Goal: Find specific page/section

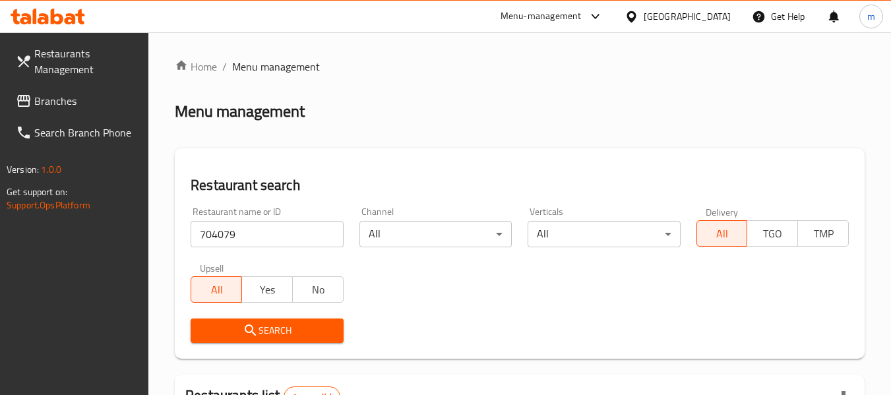
click at [671, 11] on div "United Arab Emirates" at bounding box center [686, 16] width 87 height 15
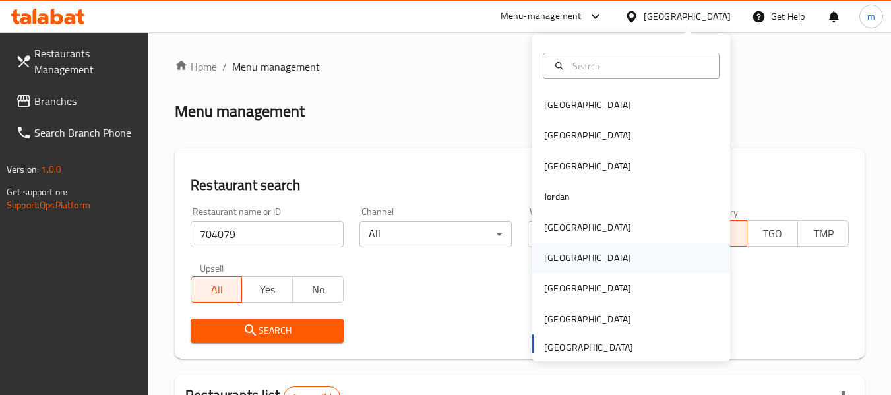
click at [556, 264] on div "[GEOGRAPHIC_DATA]" at bounding box center [587, 258] width 87 height 15
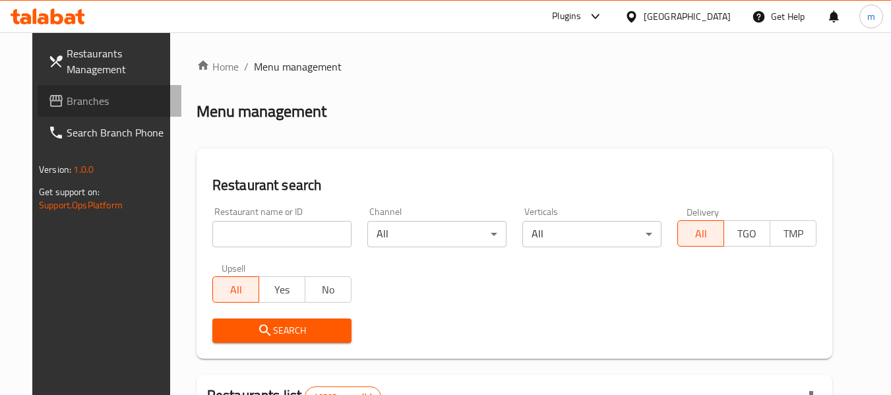
click at [90, 104] on span "Branches" at bounding box center [119, 101] width 104 height 16
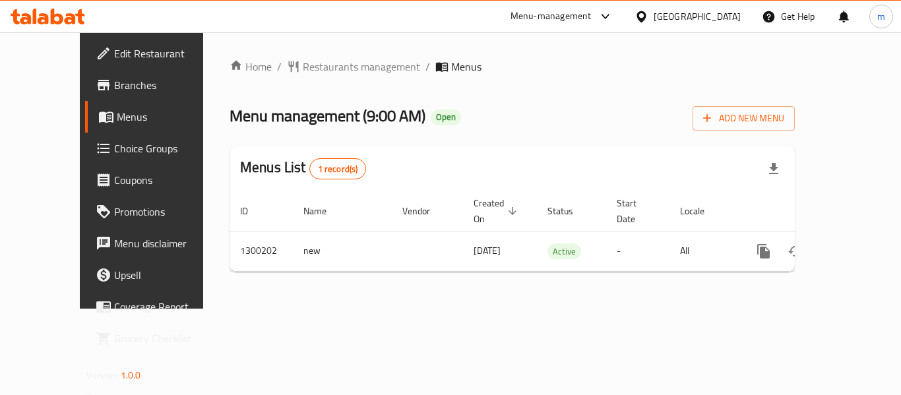
click at [62, 20] on icon at bounding box center [57, 17] width 13 height 16
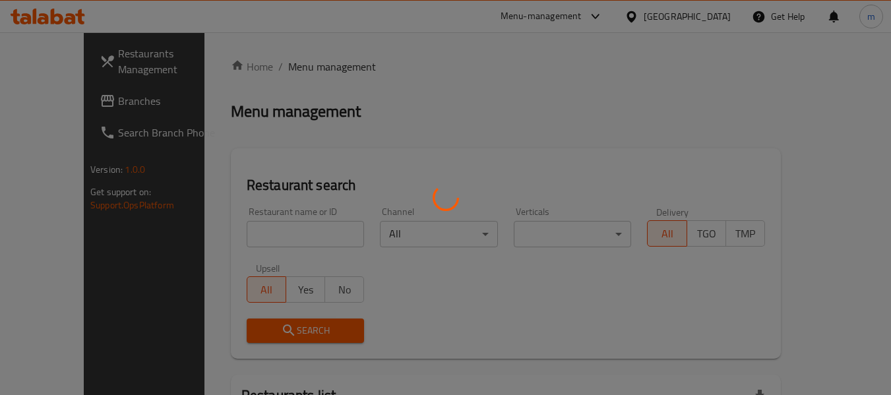
click at [224, 235] on div at bounding box center [445, 197] width 891 height 395
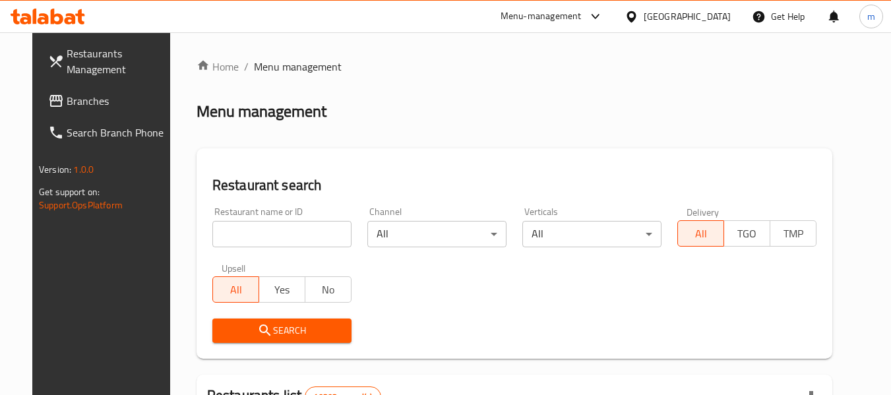
click at [224, 235] on input "search" at bounding box center [281, 234] width 139 height 26
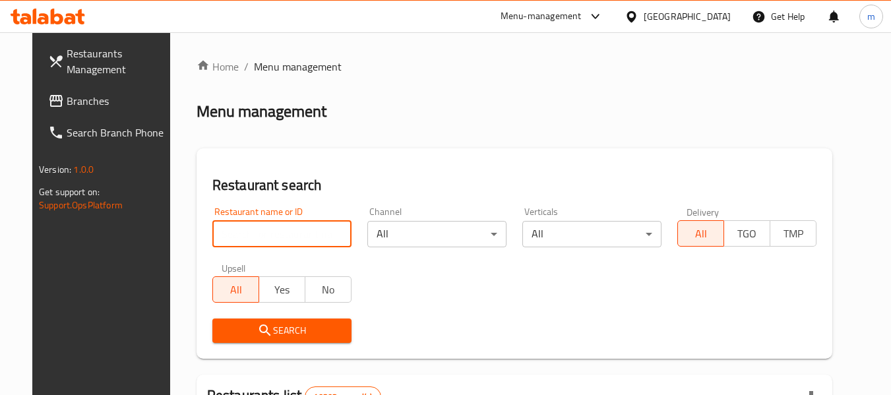
paste input "701571"
type input "701571"
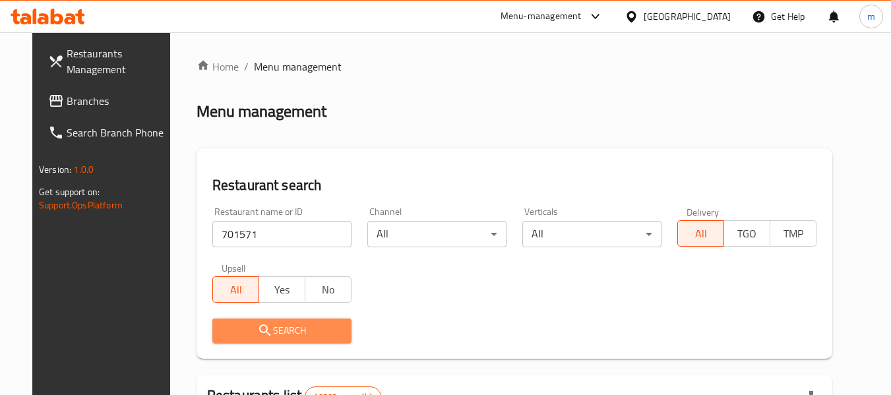
click at [268, 324] on span "Search" at bounding box center [282, 330] width 118 height 16
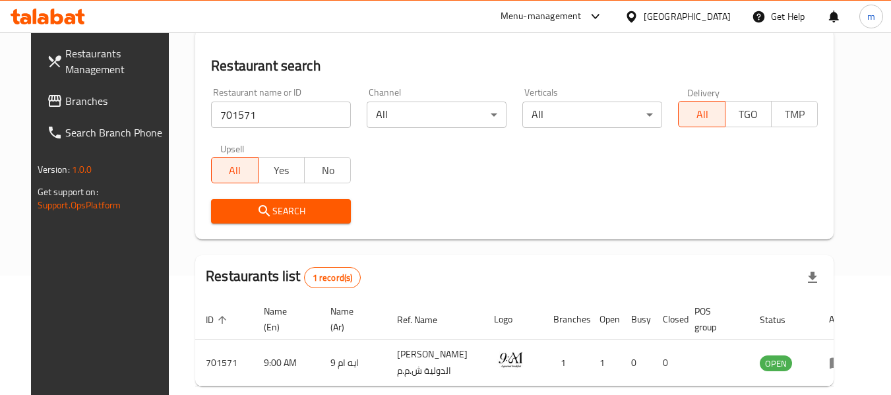
scroll to position [177, 0]
